Goal: Task Accomplishment & Management: Manage account settings

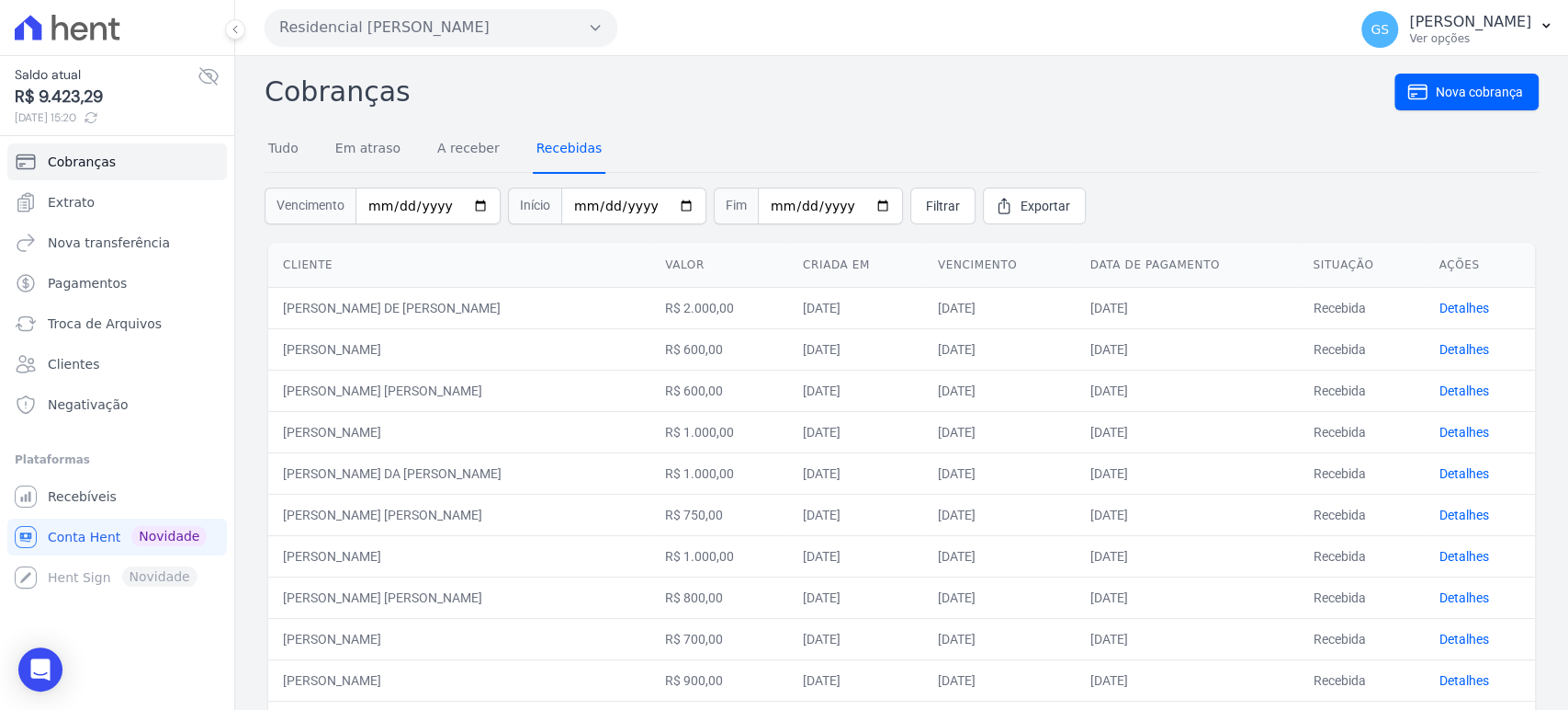
click at [537, 147] on link "Recebidas" at bounding box center [570, 150] width 74 height 48
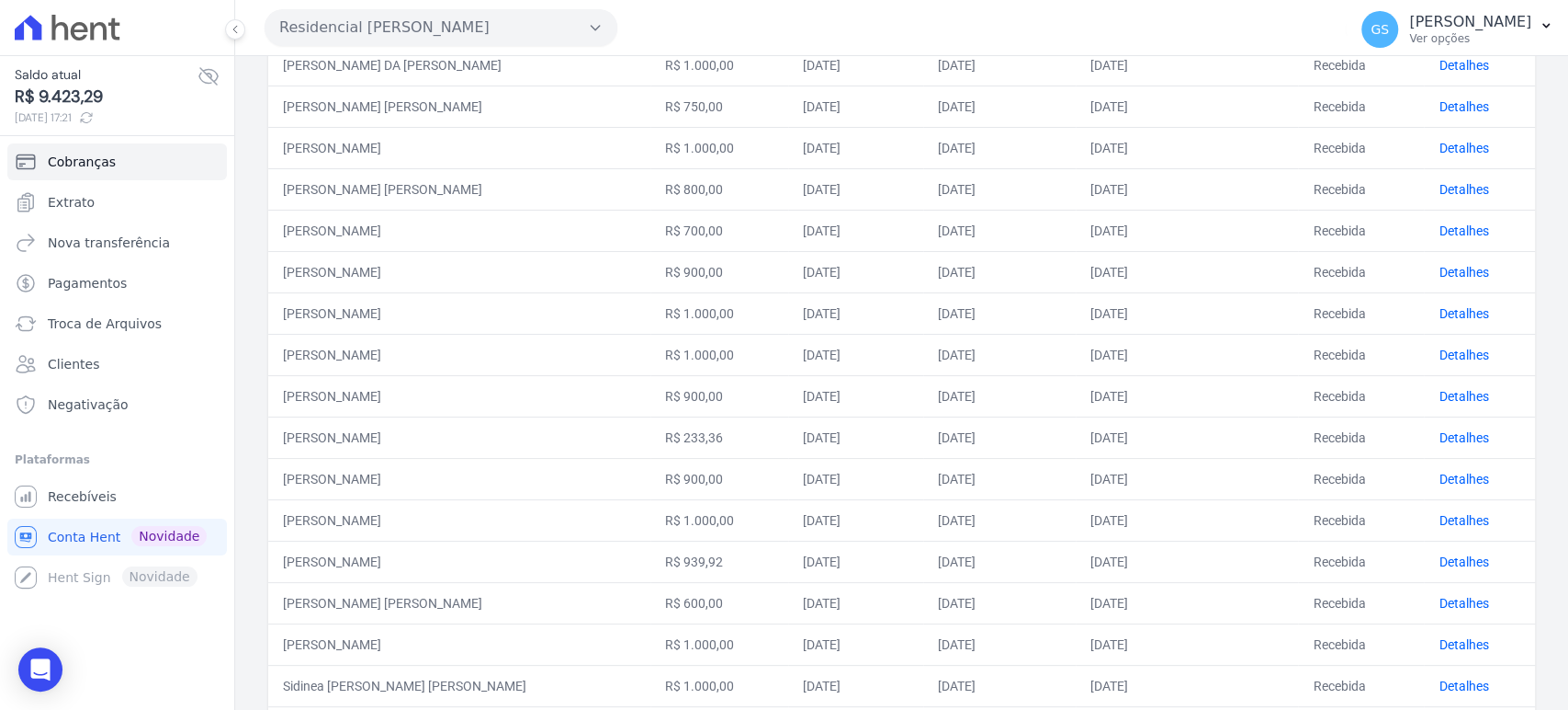
scroll to position [691, 0]
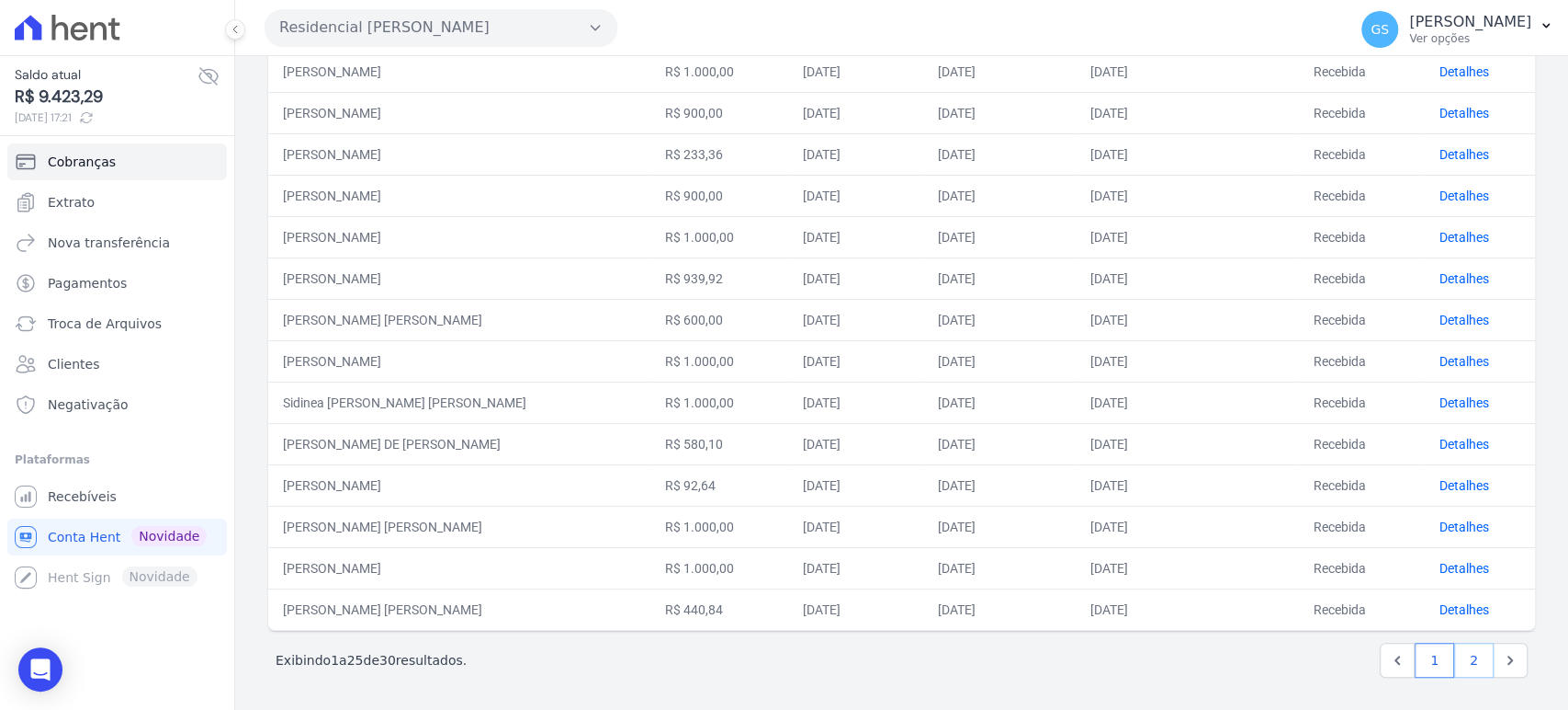
click at [1472, 658] on link "2" at bounding box center [1474, 659] width 40 height 35
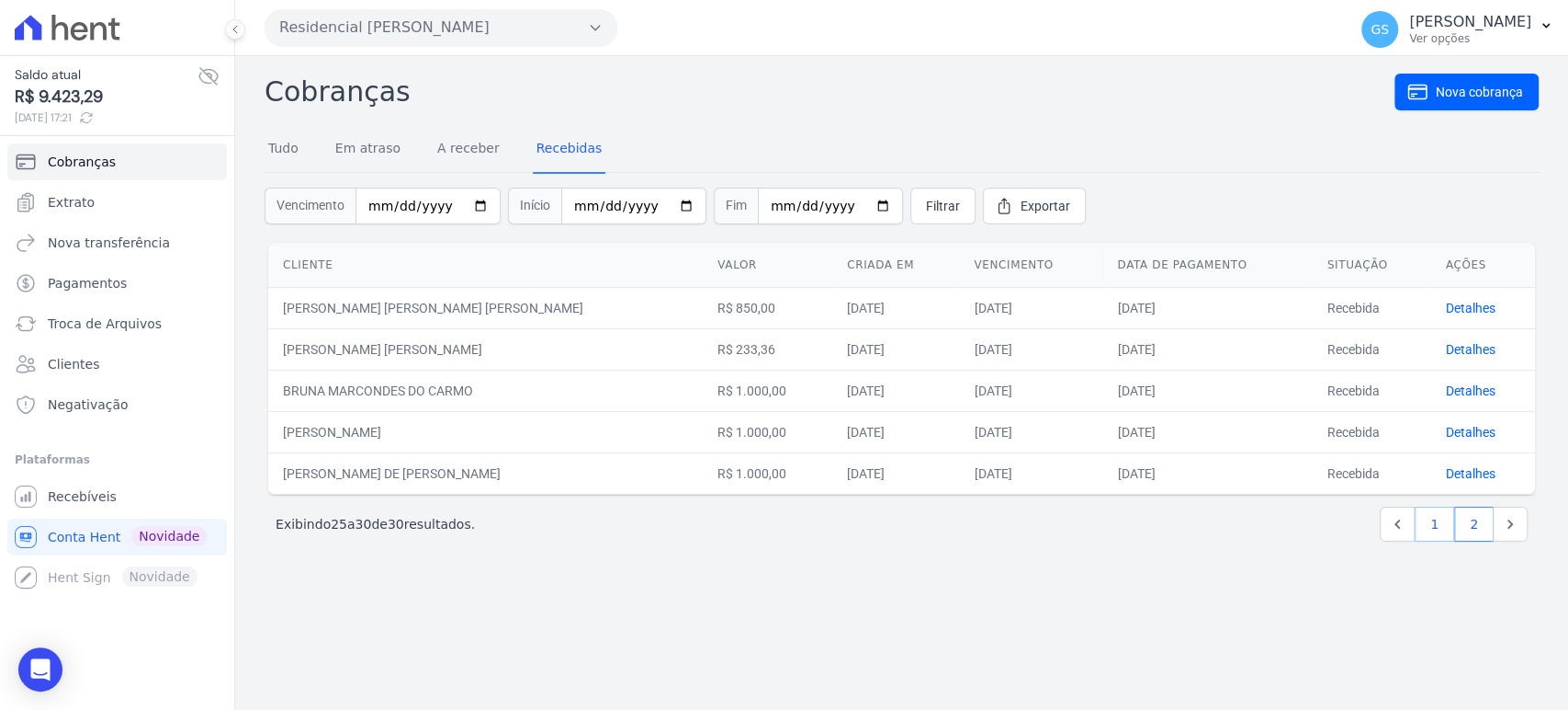
click at [1429, 522] on link "1" at bounding box center [1434, 523] width 40 height 35
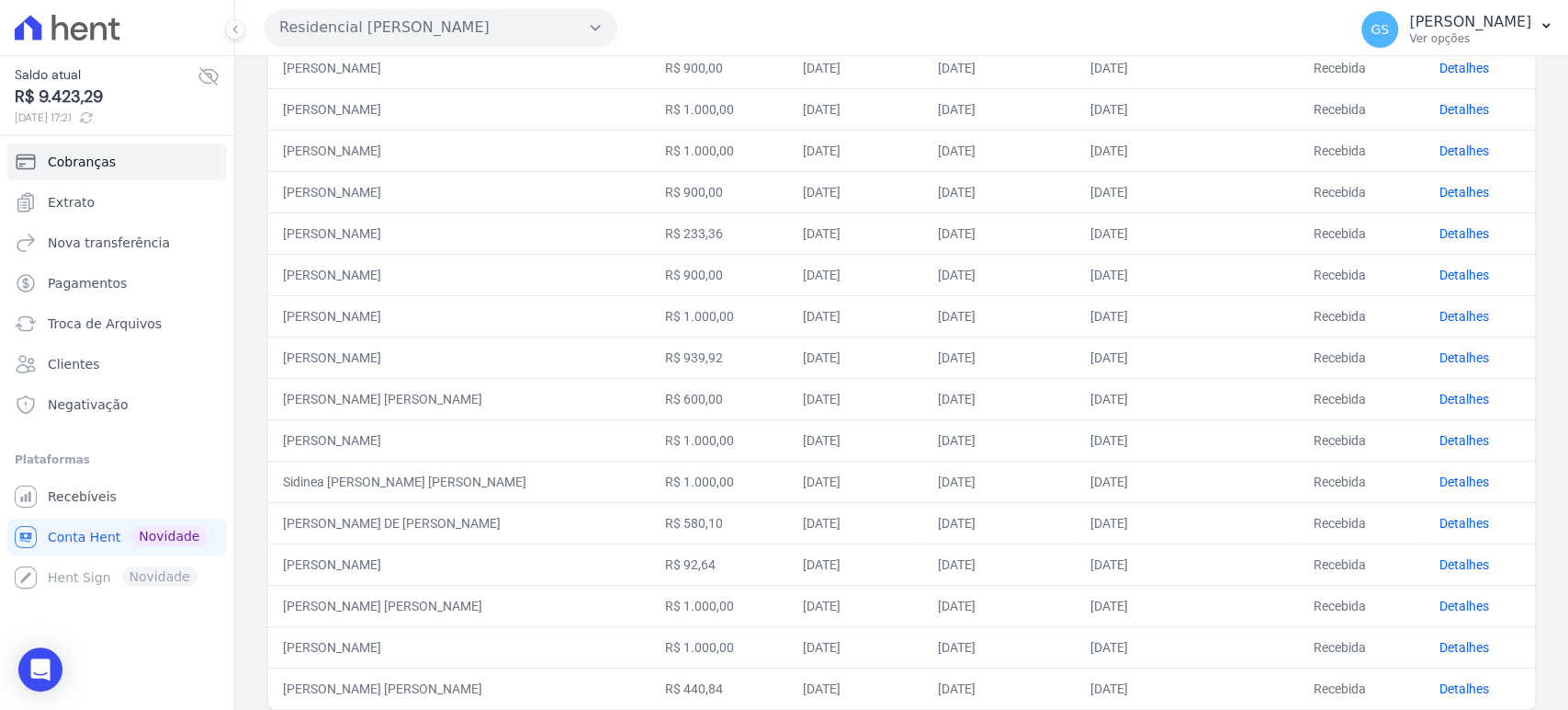
scroll to position [691, 0]
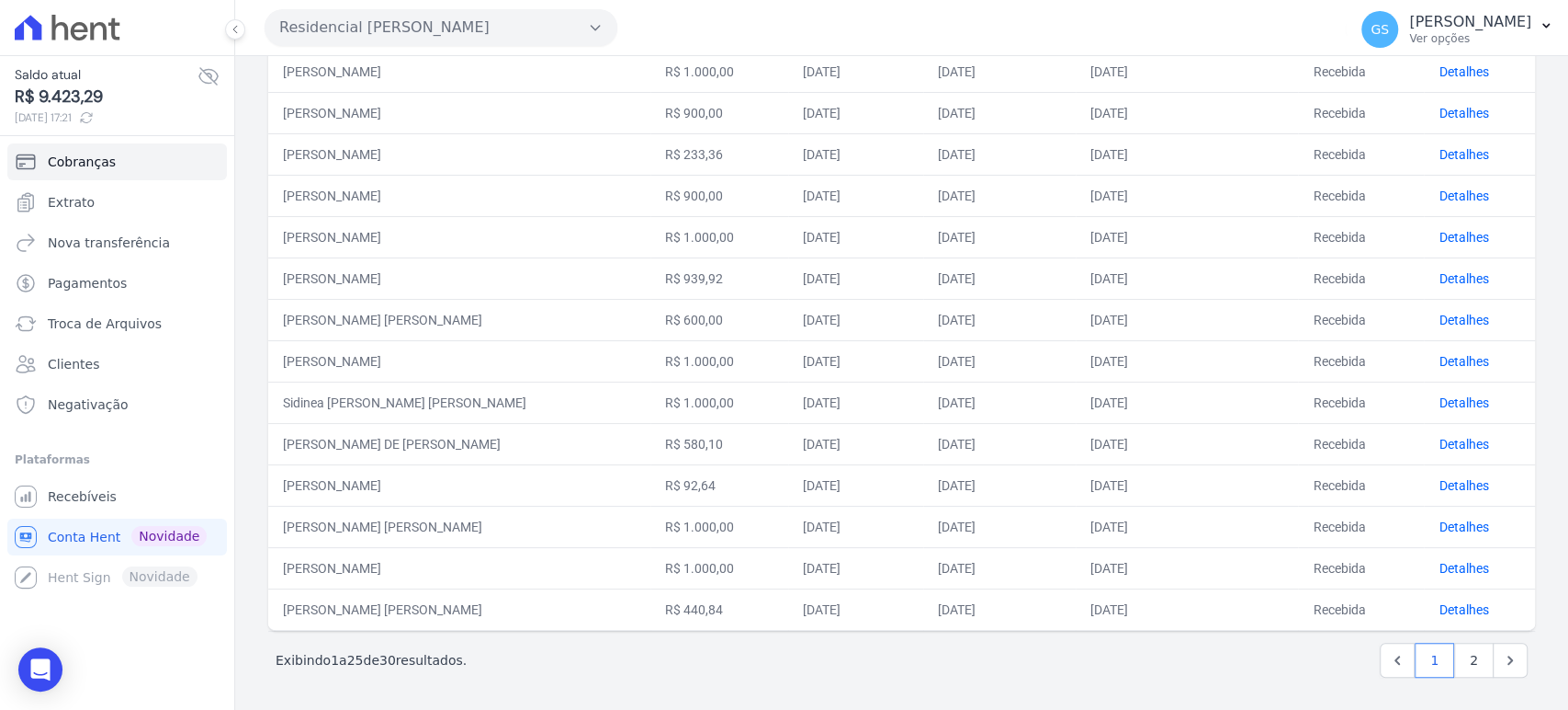
click at [1043, 682] on div "Próximo › Exibindo 1 a 25 de 30 resultados. 1 2" at bounding box center [901, 659] width 1267 height 58
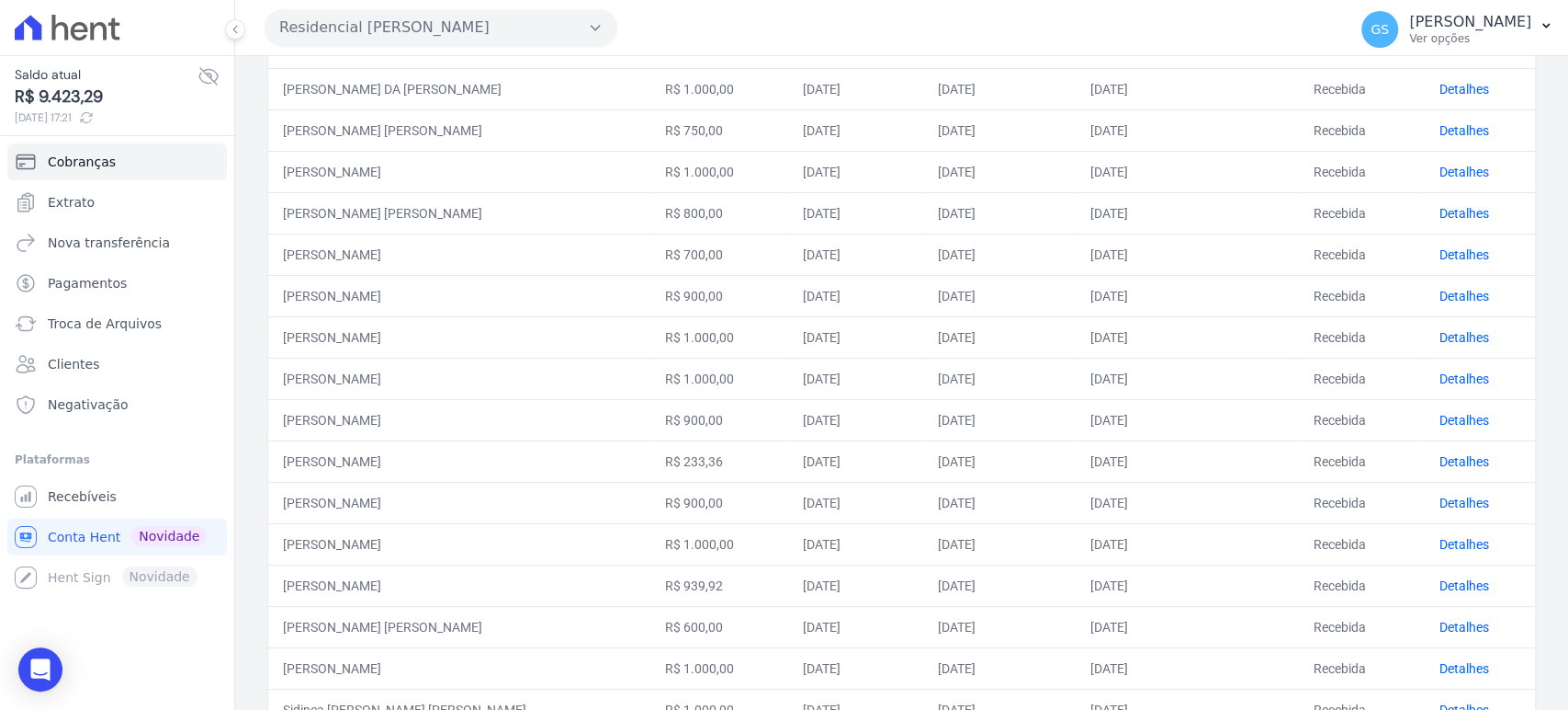
scroll to position [283, 0]
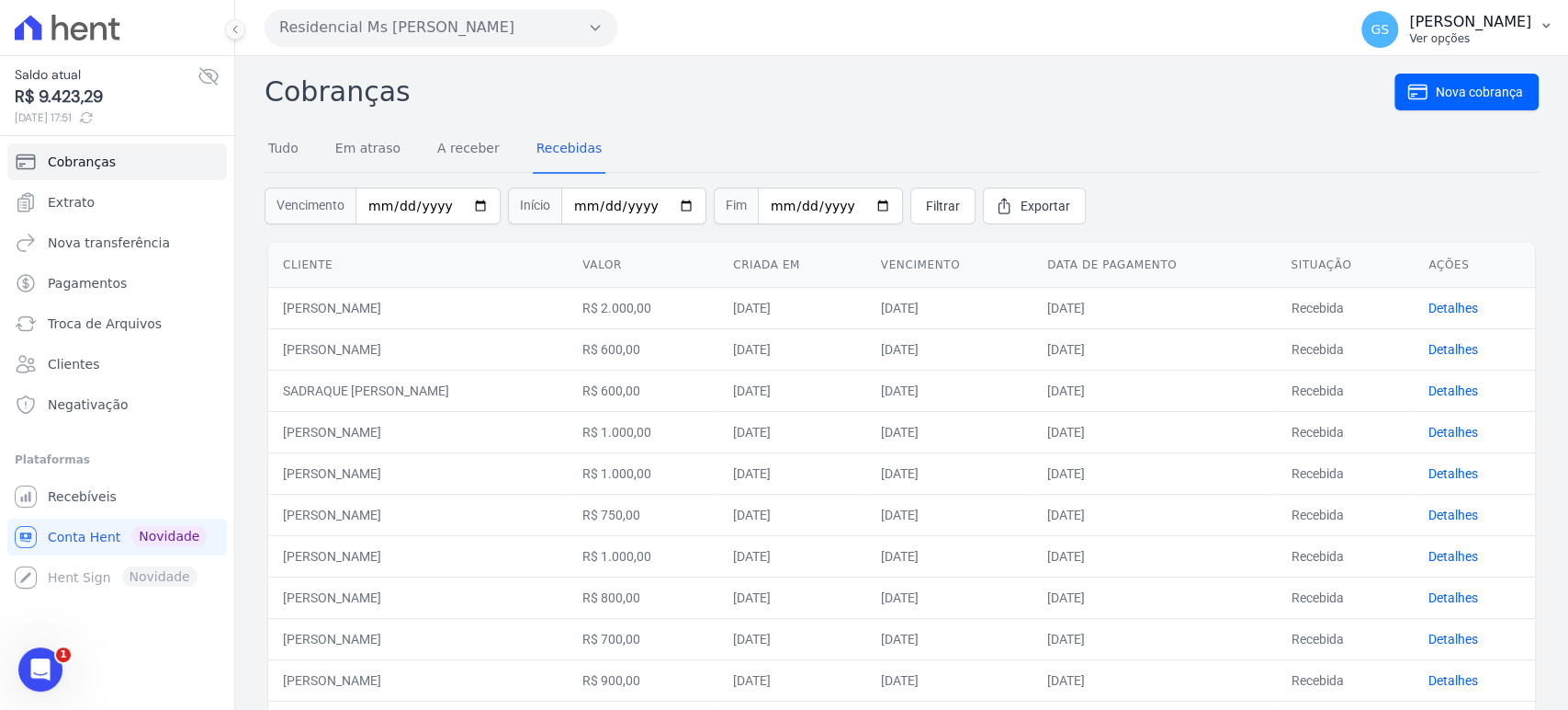
click at [1456, 38] on p "Ver opções" at bounding box center [1470, 38] width 122 height 15
click at [1425, 78] on link "Logout" at bounding box center [1451, 79] width 236 height 33
